Goal: Transaction & Acquisition: Purchase product/service

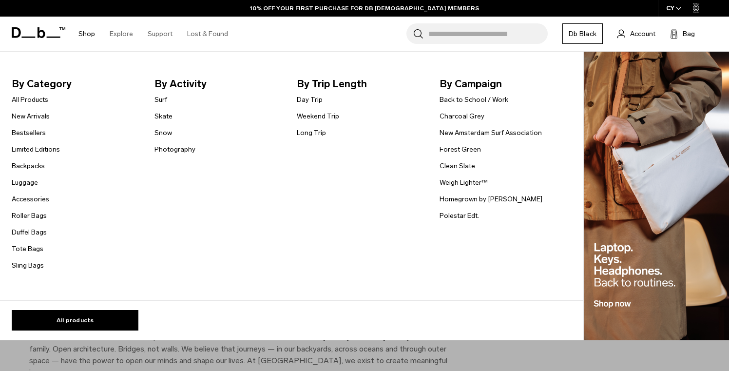
click at [83, 35] on link "Shop" at bounding box center [86, 34] width 17 height 35
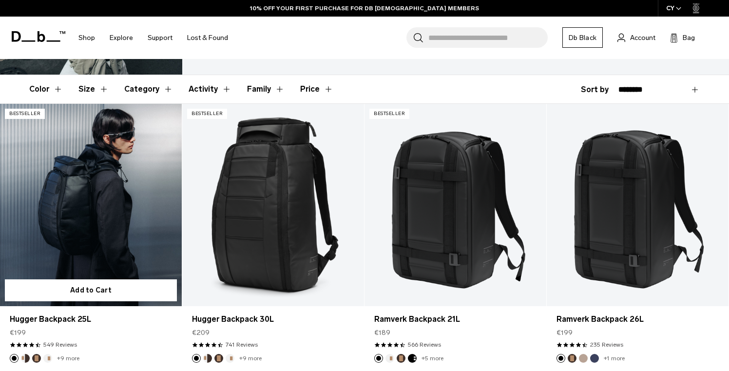
click at [143, 215] on link "Hugger Backpack 25L" at bounding box center [91, 205] width 182 height 202
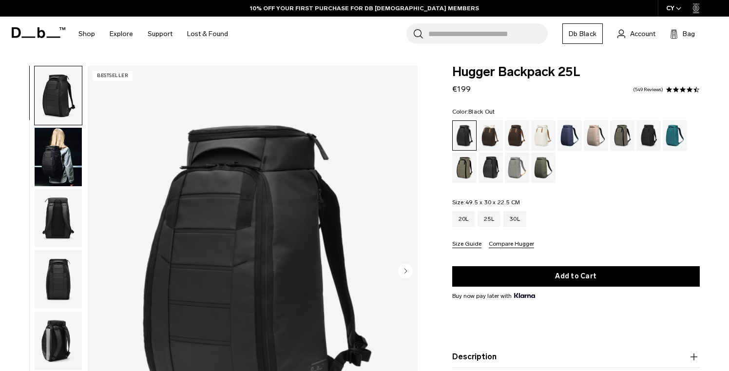
click at [63, 219] on img "button" at bounding box center [58, 218] width 47 height 59
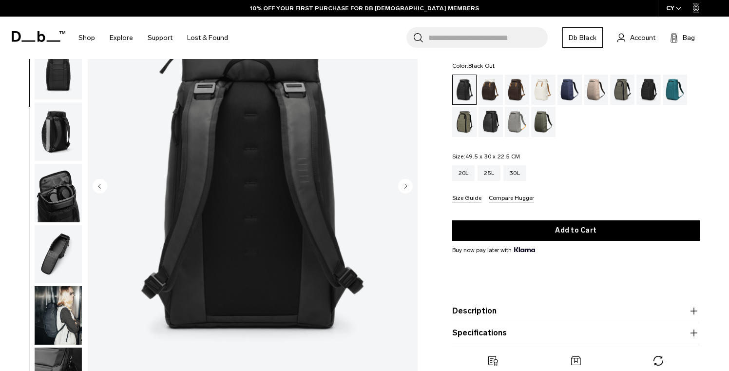
scroll to position [86, 0]
